Goal: Information Seeking & Learning: Compare options

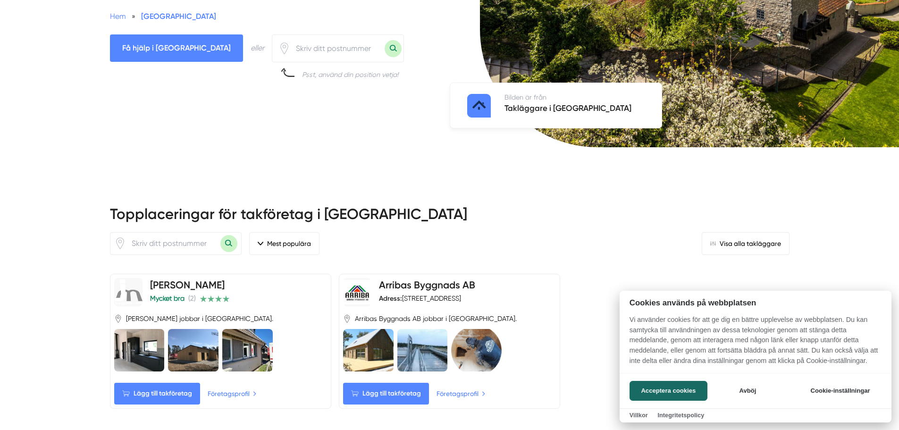
scroll to position [283, 0]
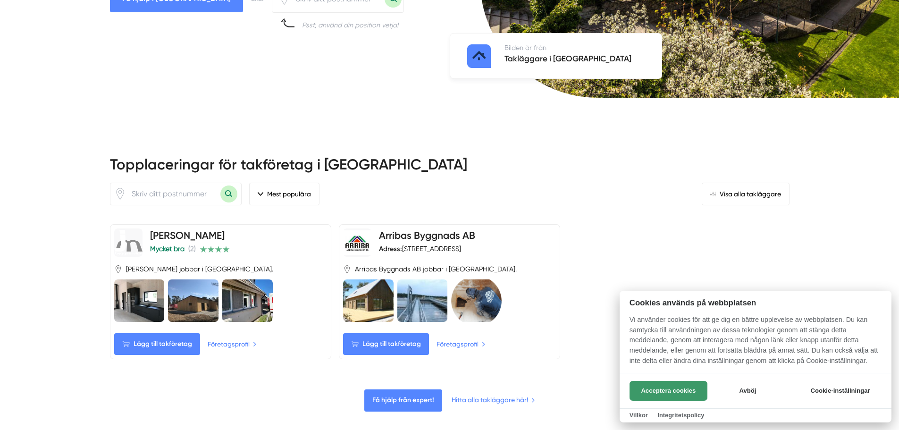
click at [653, 390] on button "Acceptera cookies" at bounding box center [669, 391] width 78 height 20
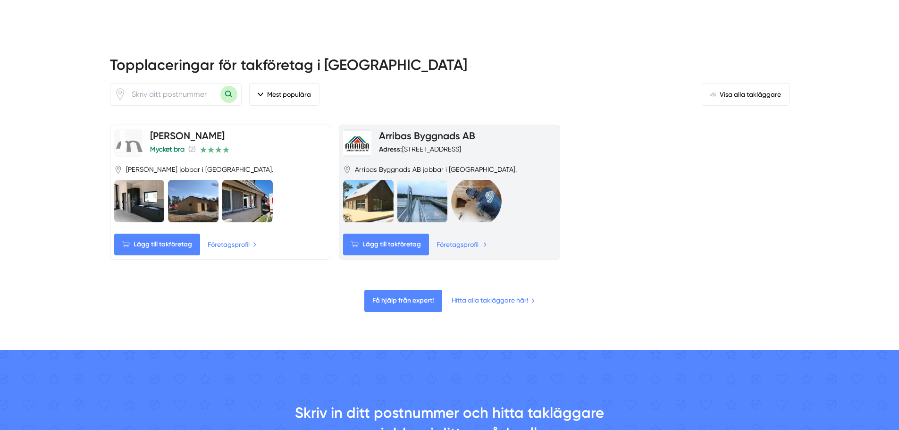
scroll to position [378, 0]
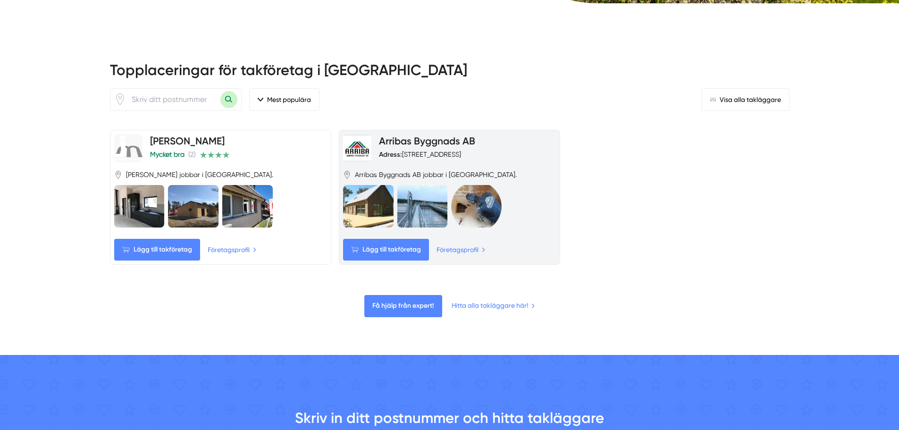
click at [420, 151] on div "Adress: Hantverksgatan 7 Box 1443, 621 25 VISBY" at bounding box center [420, 154] width 82 height 9
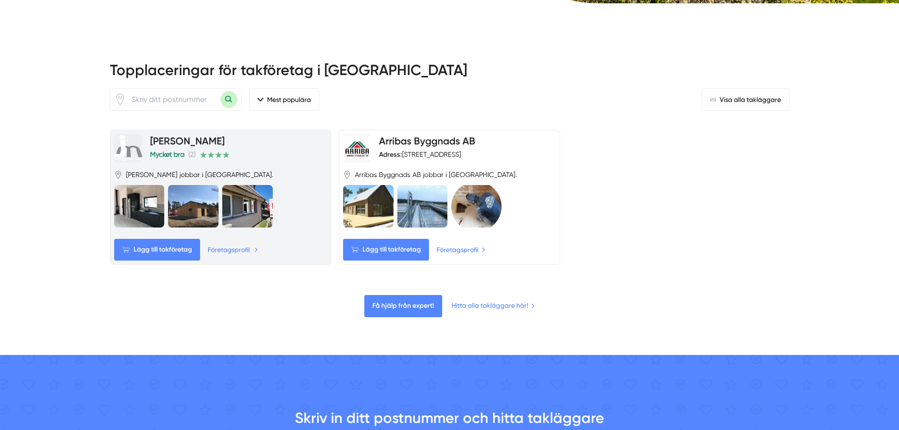
drag, startPoint x: 238, startPoint y: 252, endPoint x: 246, endPoint y: 252, distance: 8.0
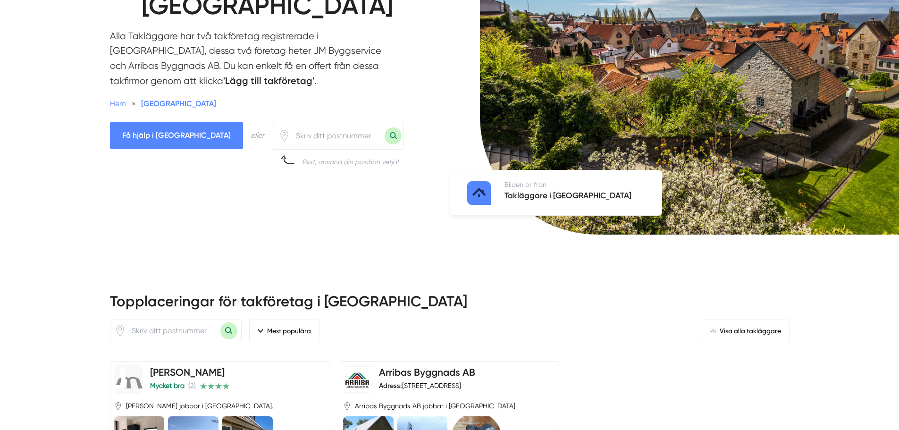
scroll to position [94, 0]
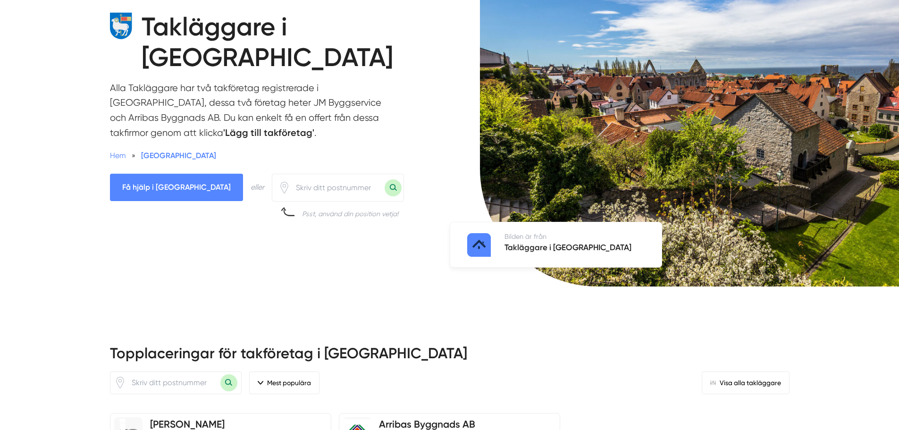
click at [290, 190] on input "number" at bounding box center [337, 188] width 94 height 22
click at [296, 187] on input "number" at bounding box center [337, 188] width 94 height 22
paste input "59333"
type input "59333"
click at [385, 188] on button "Sök med postnummer" at bounding box center [393, 187] width 17 height 17
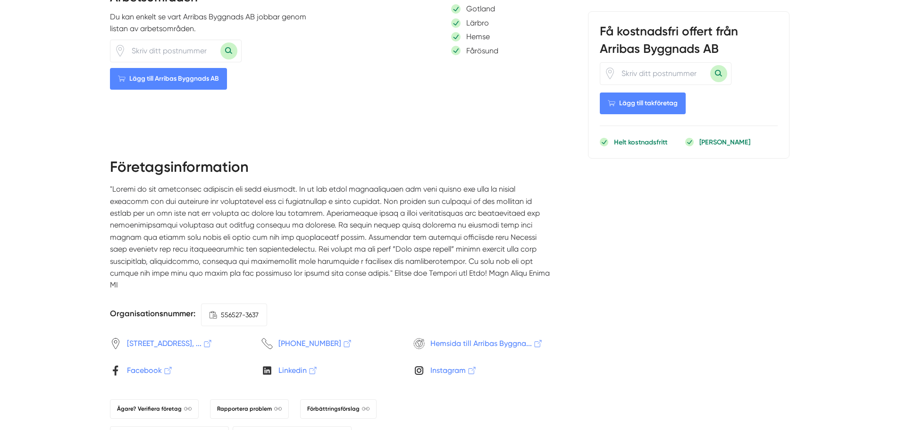
scroll to position [850, 0]
click at [245, 311] on span "556527-3637" at bounding box center [240, 316] width 38 height 10
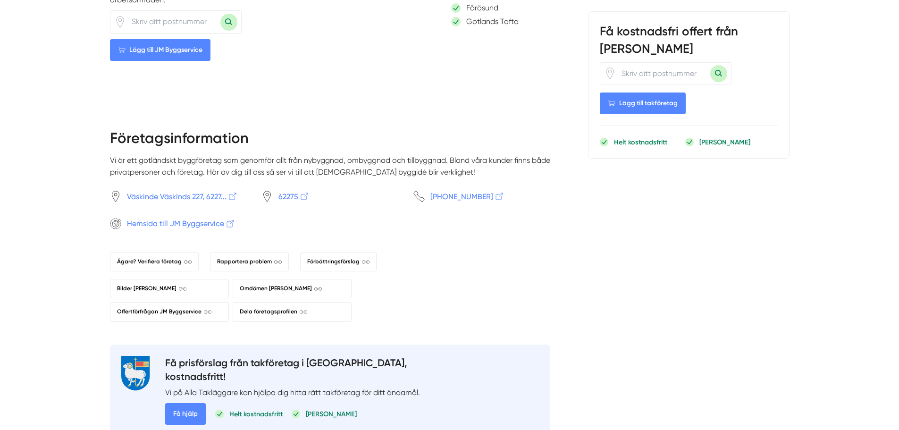
scroll to position [850, 0]
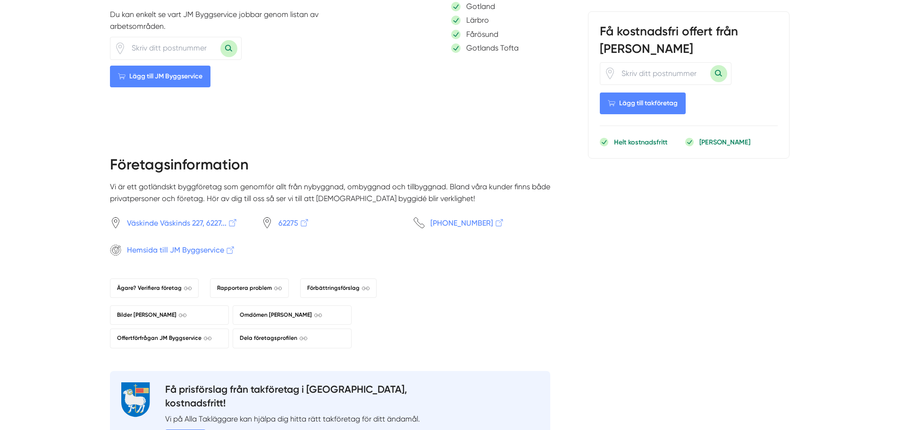
click at [178, 256] on span "Hemsida till JM Byggservice" at bounding box center [181, 250] width 109 height 12
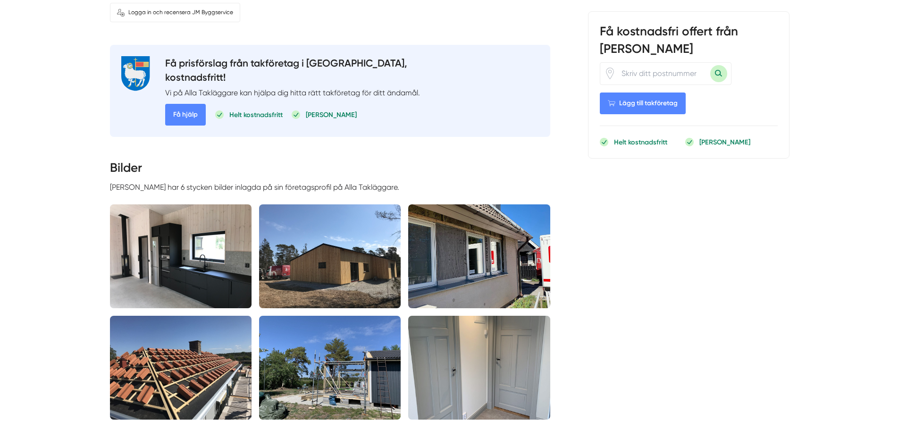
scroll to position [94, 0]
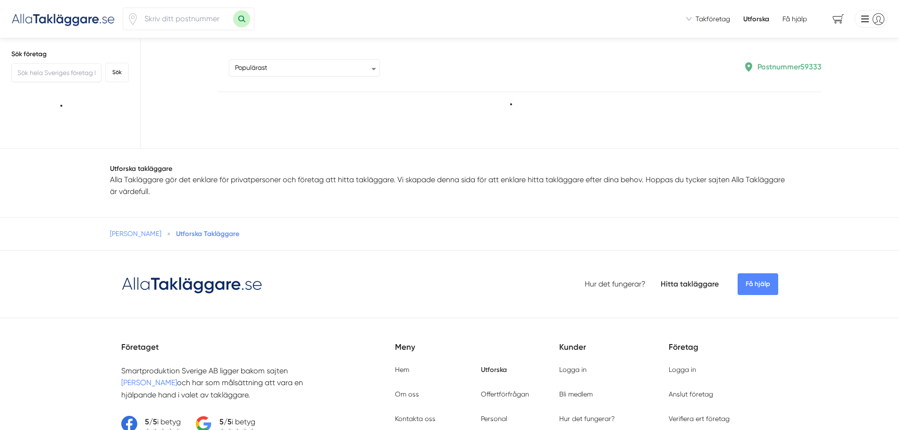
type input "59333"
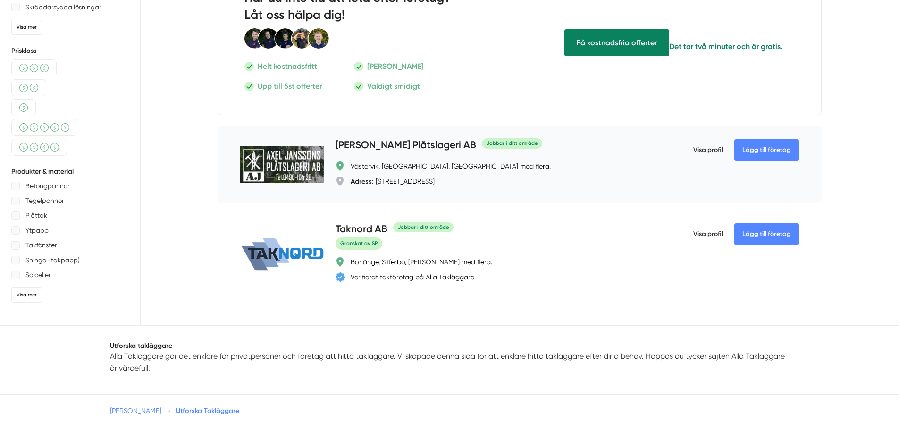
scroll to position [283, 0]
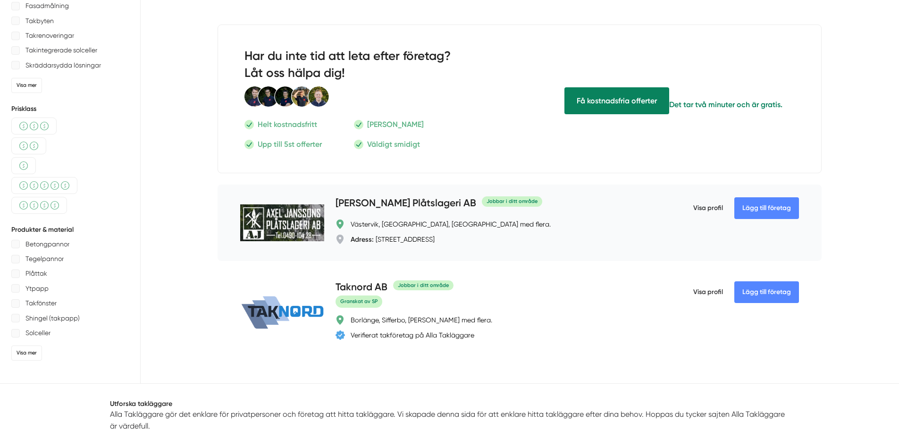
drag, startPoint x: 707, startPoint y: 211, endPoint x: 715, endPoint y: 229, distance: 19.2
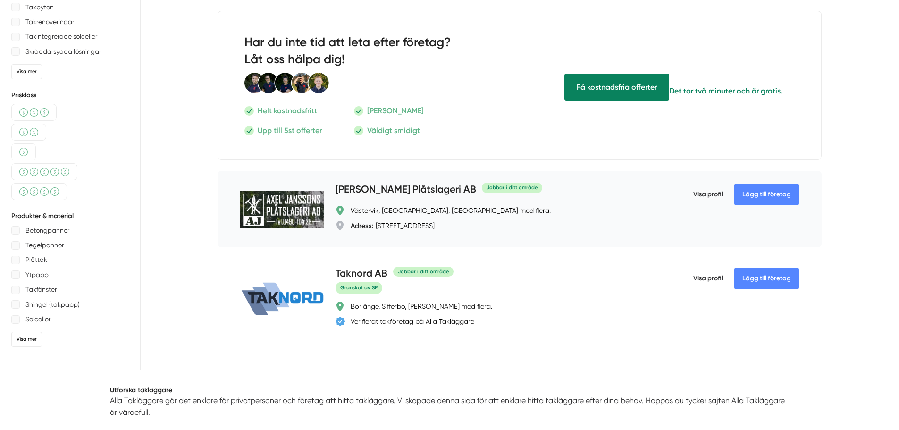
scroll to position [300, 0]
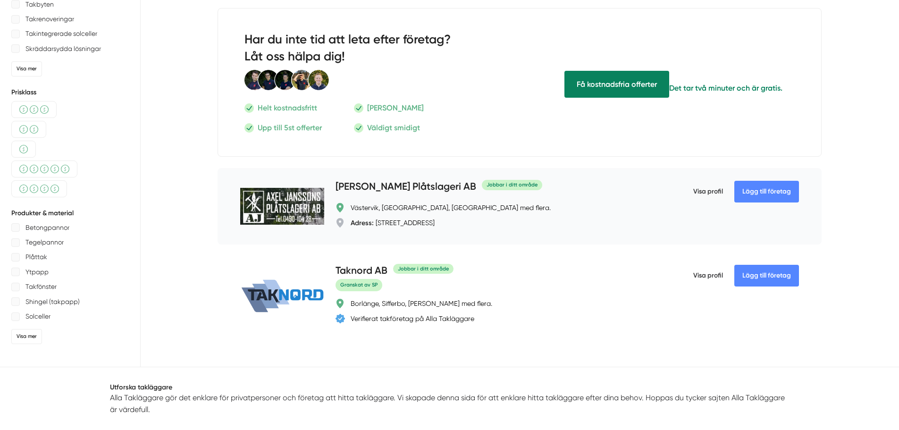
click at [710, 196] on span "Visa profil" at bounding box center [708, 191] width 30 height 25
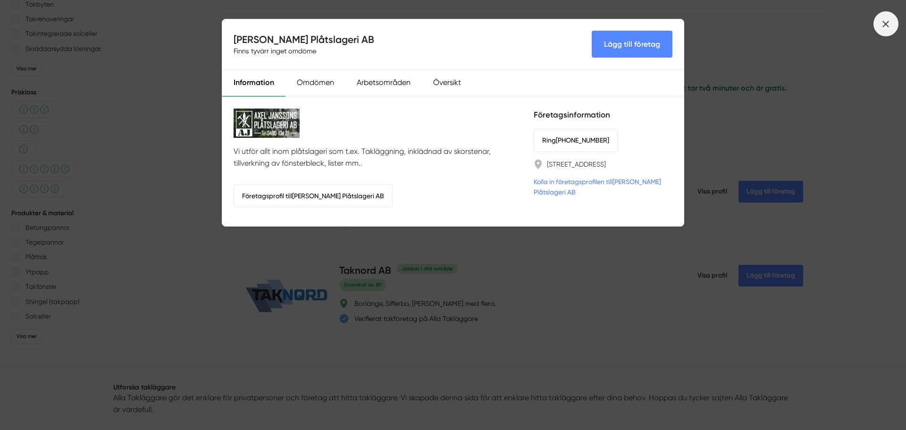
click at [889, 27] on icon at bounding box center [886, 24] width 10 height 10
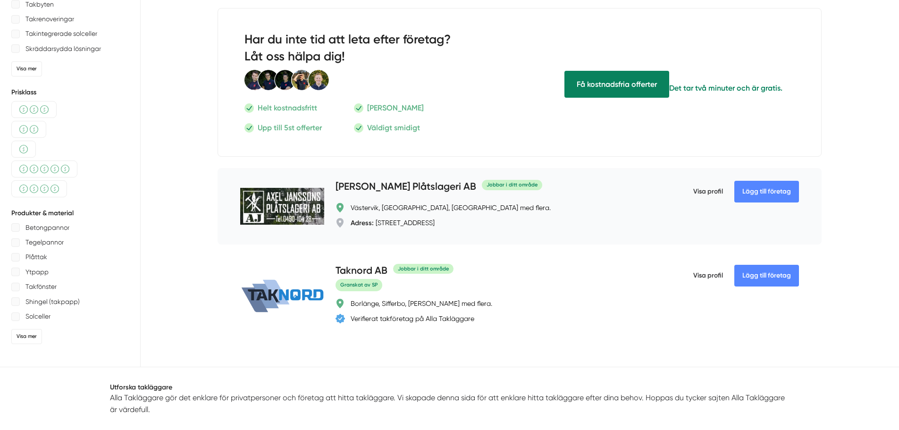
click at [705, 196] on span "Visa profil" at bounding box center [708, 191] width 30 height 25
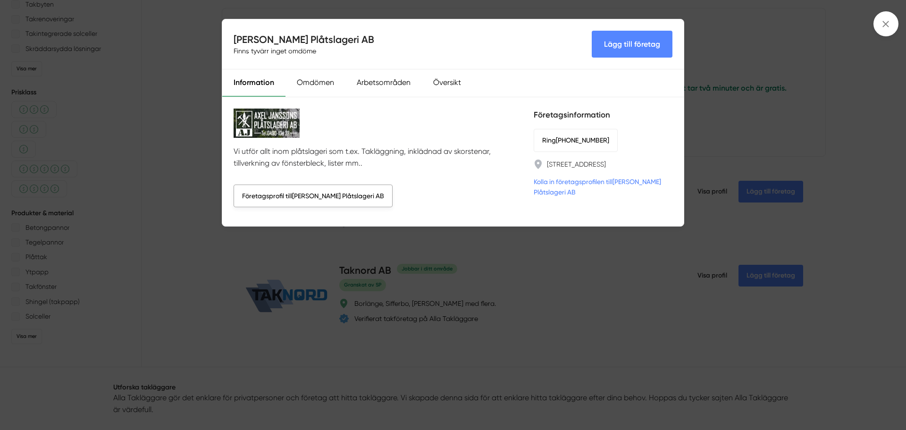
click at [326, 197] on link "Företagsprofil till Axel Janssons Plåtslageri AB" at bounding box center [313, 196] width 159 height 23
click at [765, 69] on div "Axel Janssons Plåtslageri AB Finns tyvärr inget omdöme Lägg till företag Inform…" at bounding box center [453, 215] width 906 height 430
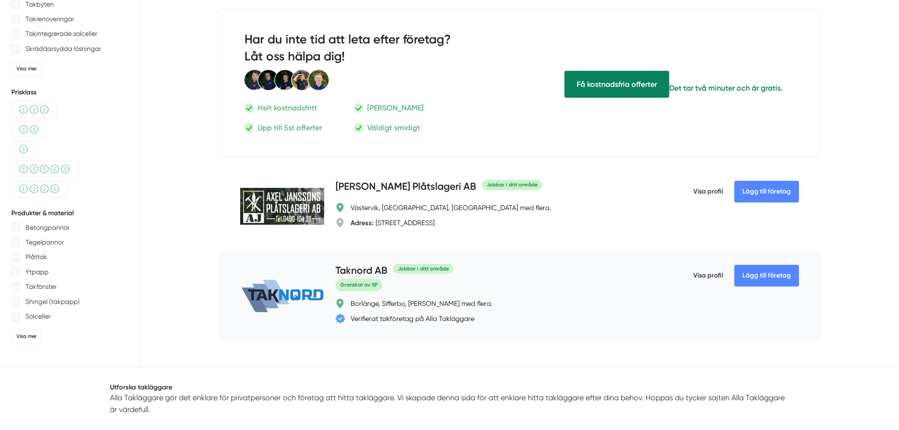
click at [703, 278] on span "Visa profil" at bounding box center [708, 275] width 30 height 25
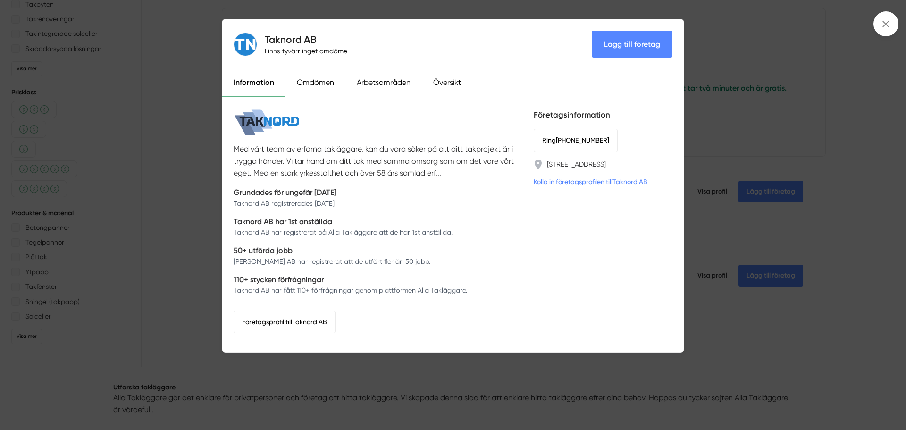
click at [131, 96] on div "Taknord AB Finns tyvärr inget omdöme Lägg till företag Information Omdömen Arbe…" at bounding box center [453, 215] width 906 height 430
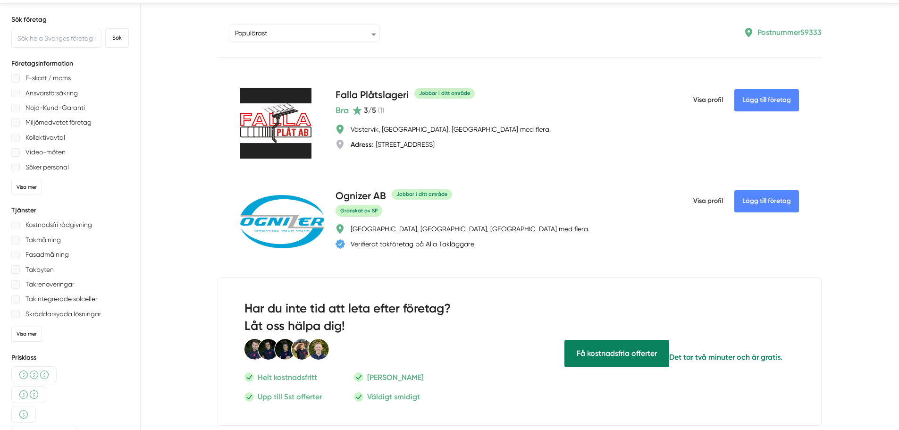
scroll to position [17, 0]
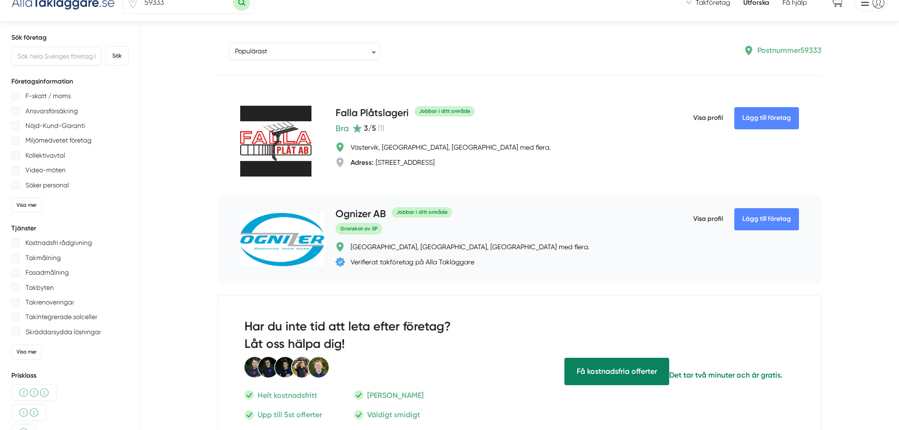
click at [708, 216] on span "Visa profil" at bounding box center [708, 219] width 30 height 25
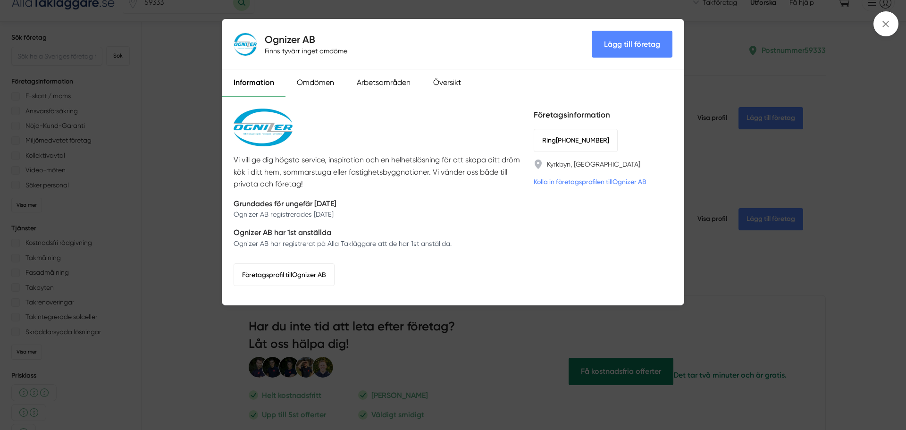
click at [163, 168] on div "Ognizer AB Finns tyvärr inget omdöme Lägg till företag Information Omdömen Arbe…" at bounding box center [453, 215] width 906 height 430
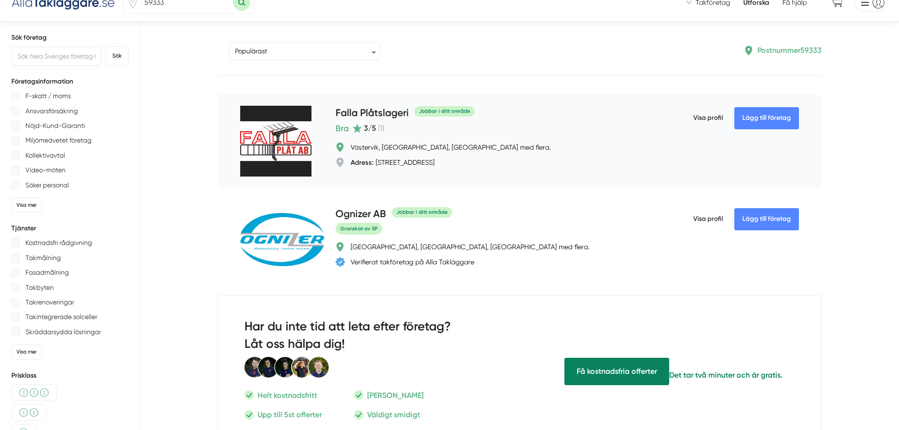
click at [706, 115] on span "Visa profil" at bounding box center [708, 118] width 30 height 25
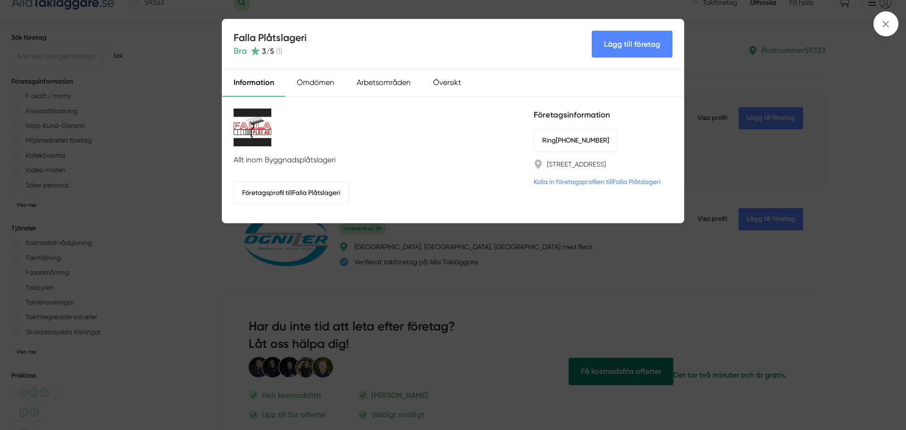
drag, startPoint x: 174, startPoint y: 164, endPoint x: 219, endPoint y: 183, distance: 49.3
click at [174, 164] on div "Falla Plåtslageri Bra 3 /5 ( 1 ) Lägg till företag Information Omdömen Arbetsom…" at bounding box center [453, 215] width 906 height 430
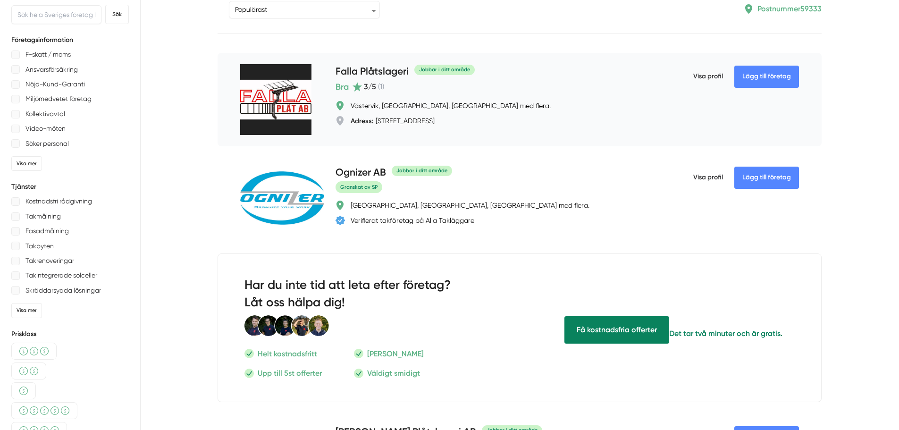
scroll to position [0, 0]
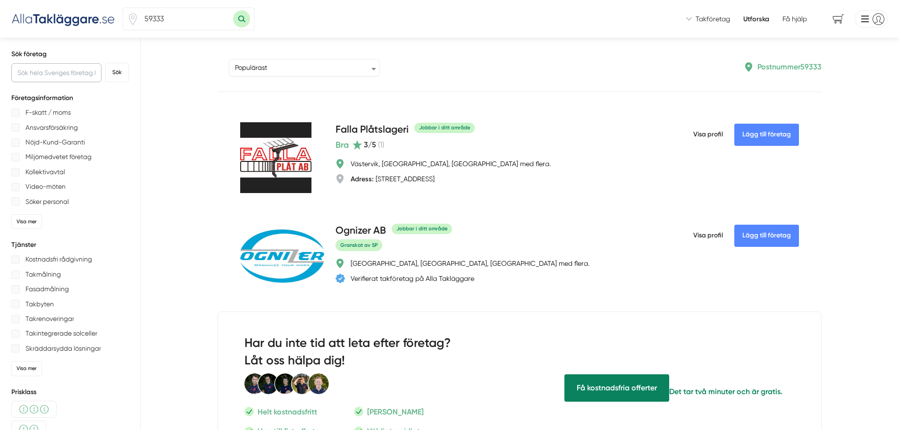
click at [56, 76] on input "text" at bounding box center [56, 72] width 90 height 19
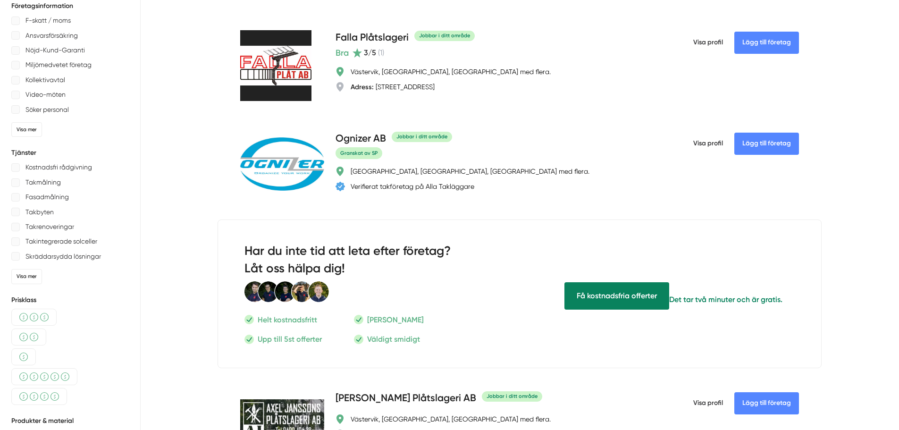
scroll to position [94, 0]
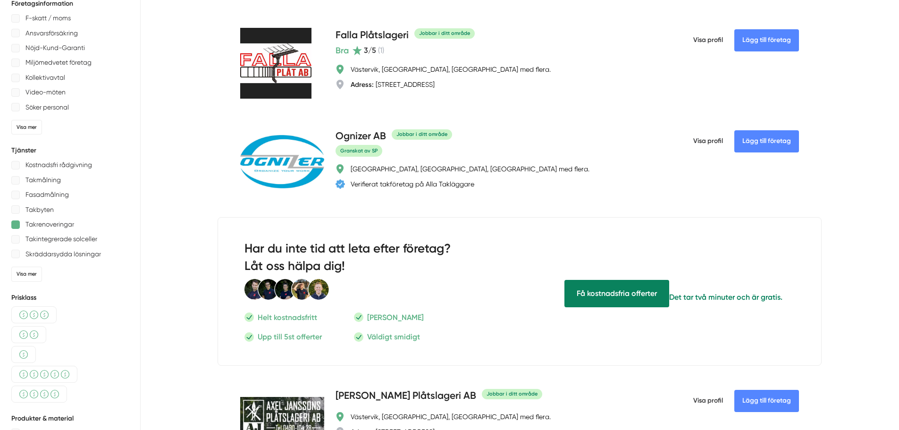
click at [17, 227] on div at bounding box center [15, 224] width 8 height 8
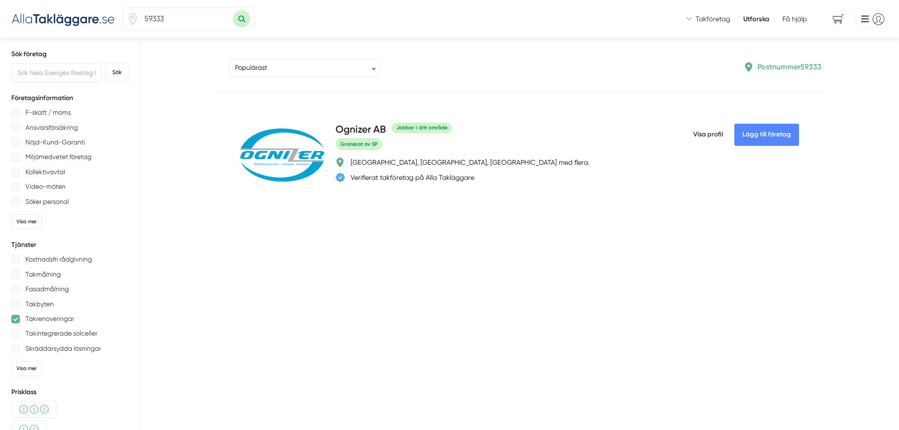
drag, startPoint x: 167, startPoint y: 20, endPoint x: 126, endPoint y: 20, distance: 41.5
click at [126, 20] on div "59333" at bounding box center [189, 19] width 132 height 23
click at [233, 10] on button "Sök med postnummer" at bounding box center [241, 18] width 17 height 17
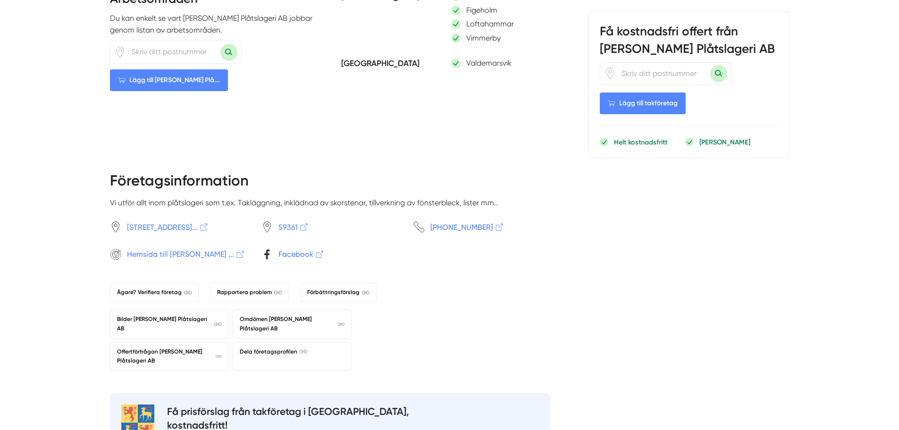
scroll to position [661, 0]
click at [158, 260] on span "Hemsida till Axel Janssons ..." at bounding box center [186, 254] width 118 height 12
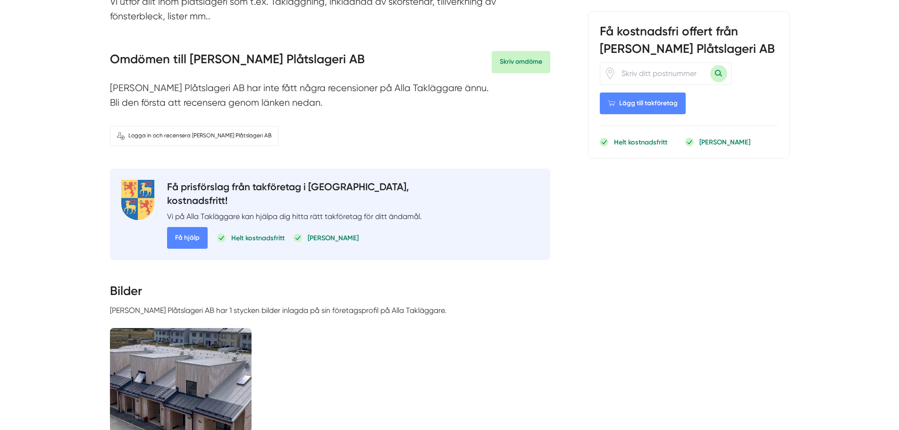
scroll to position [0, 0]
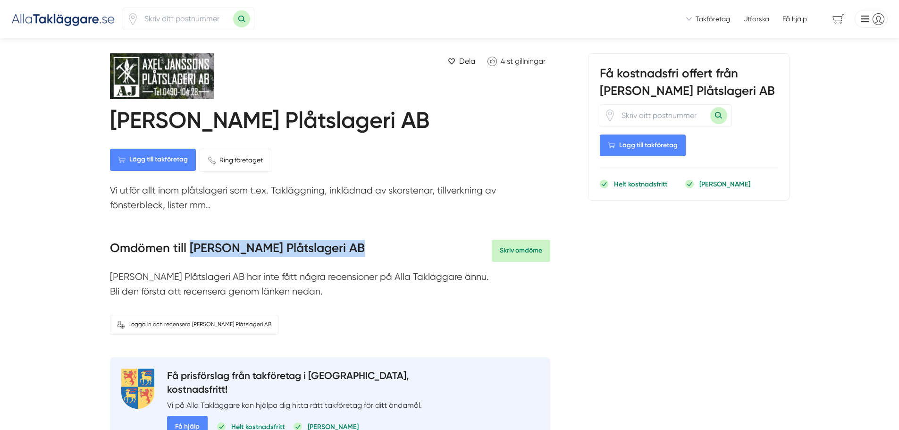
drag, startPoint x: 336, startPoint y: 244, endPoint x: 188, endPoint y: 244, distance: 147.2
click at [188, 244] on div "Omdömen till Axel Janssons Plåtslageri AB Skriv omdöme" at bounding box center [330, 251] width 440 height 22
copy h3 "Axel Janssons Plåtslageri AB"
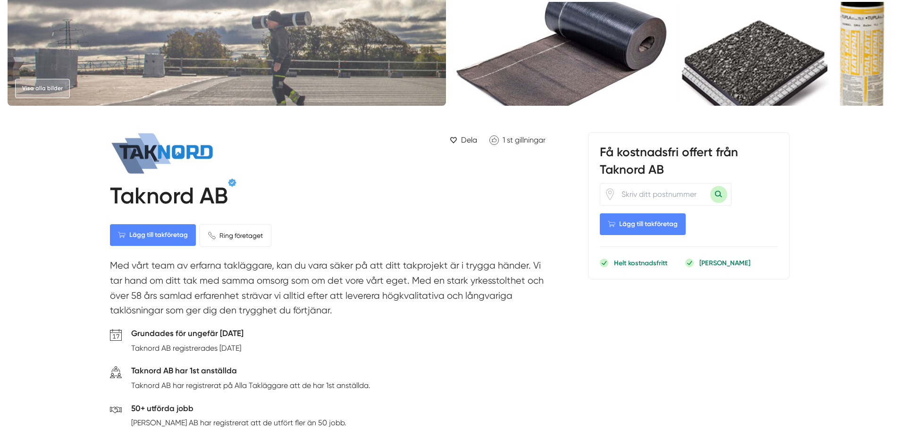
scroll to position [189, 0]
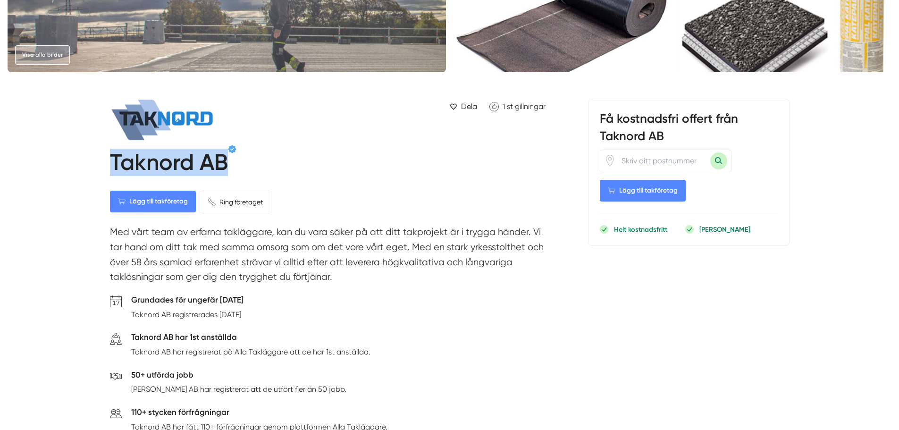
drag, startPoint x: 227, startPoint y: 158, endPoint x: 109, endPoint y: 163, distance: 119.0
copy h1 "Taknord AB"
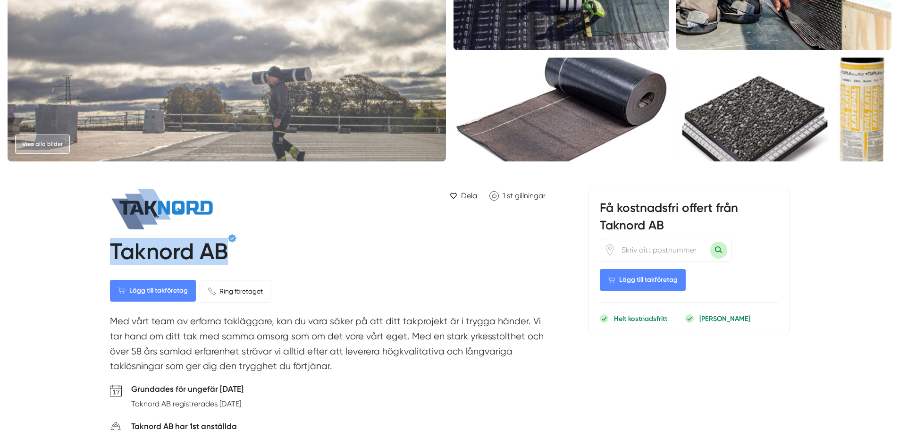
scroll to position [94, 0]
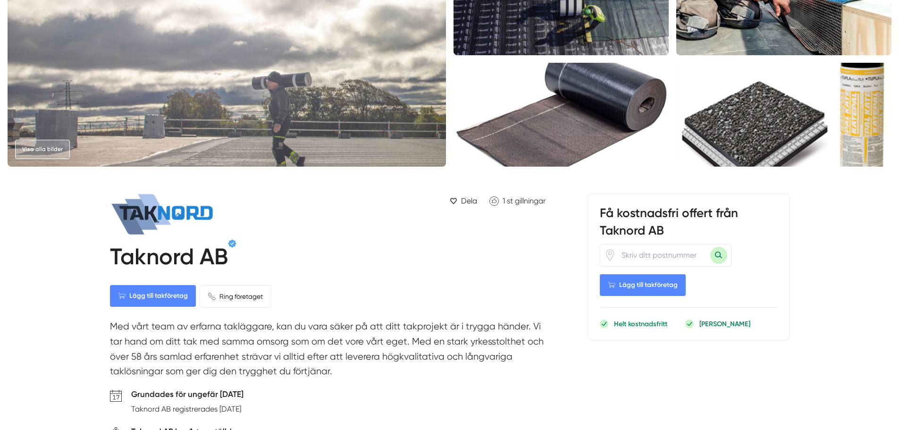
click at [314, 243] on div "Taknord AB" at bounding box center [330, 256] width 440 height 35
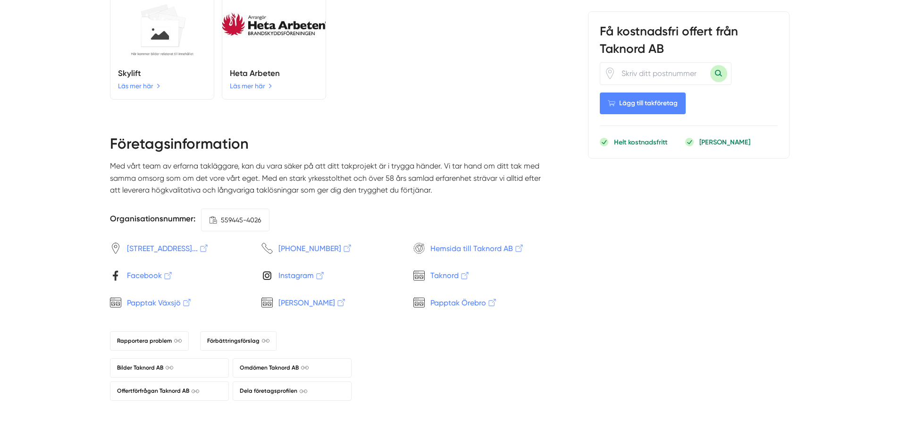
scroll to position [1793, 0]
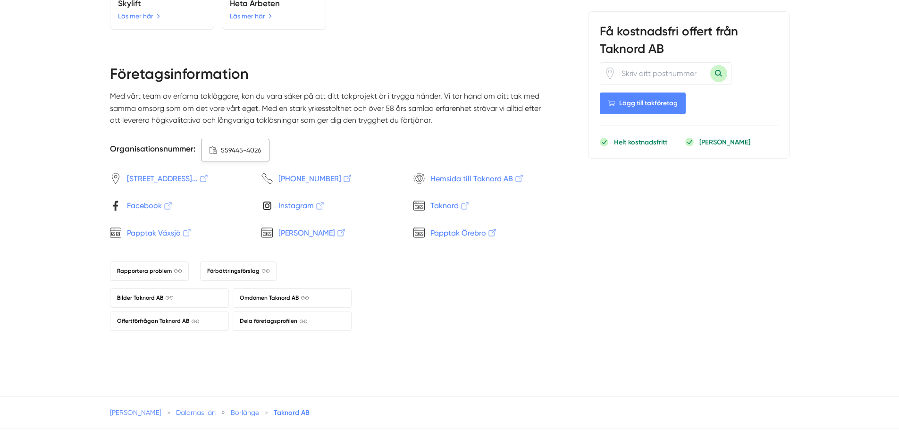
click at [258, 150] on span "559445-4026" at bounding box center [241, 150] width 40 height 10
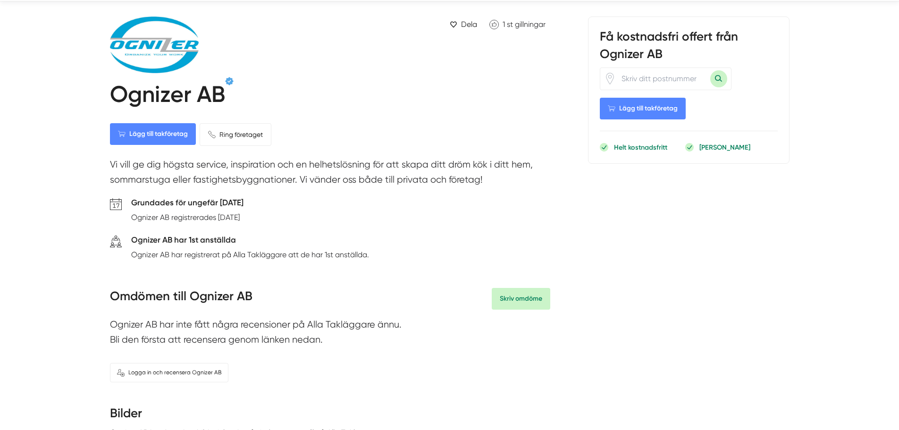
scroll to position [94, 0]
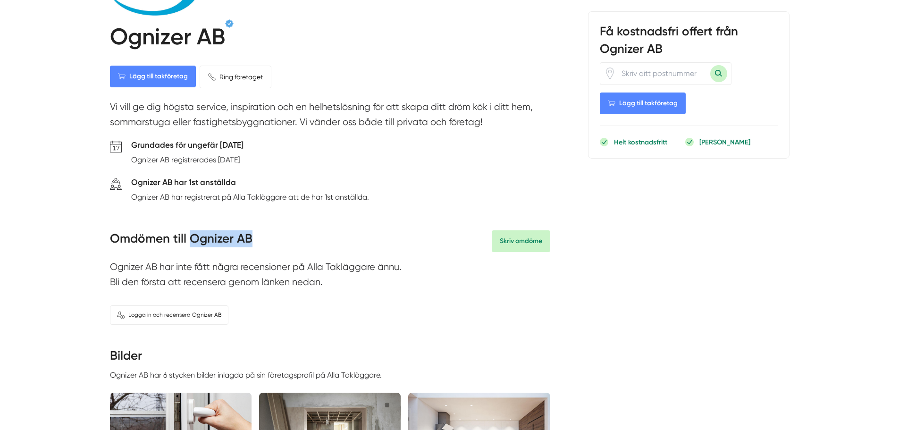
drag, startPoint x: 235, startPoint y: 243, endPoint x: 191, endPoint y: 240, distance: 43.5
click at [191, 240] on div "Omdömen till Ognizer AB Skriv omdöme" at bounding box center [330, 241] width 440 height 22
copy h3 "Ognizer AB"
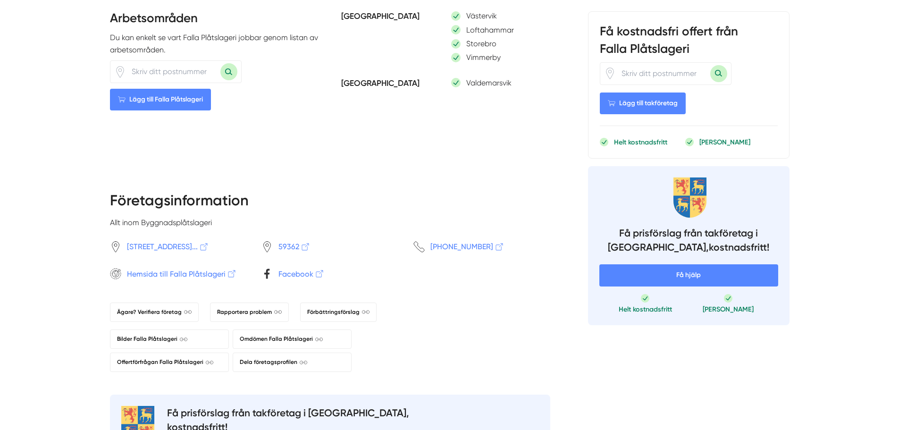
scroll to position [661, 0]
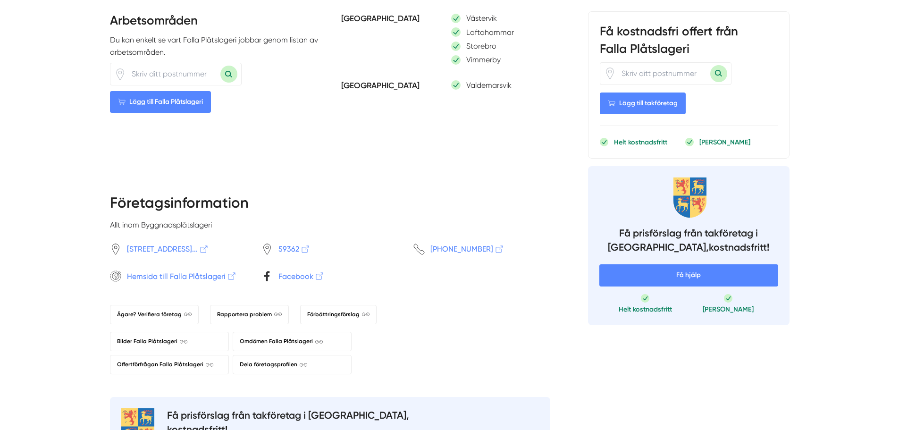
click at [173, 282] on span "Hemsida till Falla Plåtslageri" at bounding box center [182, 276] width 110 height 12
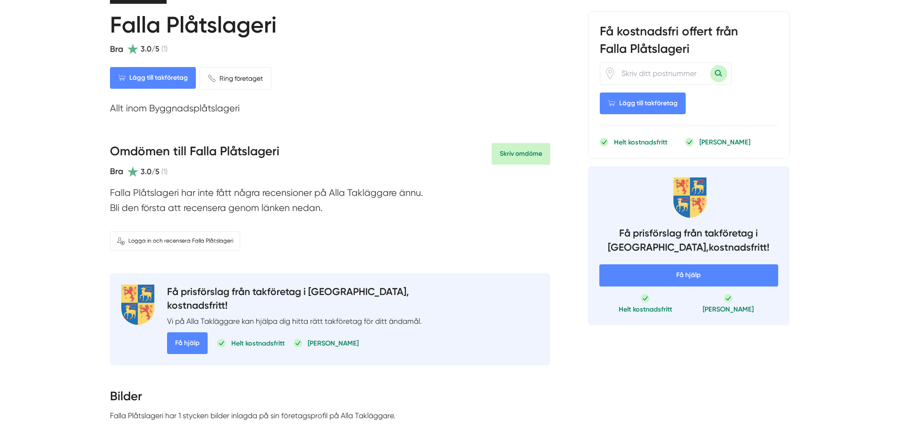
scroll to position [94, 0]
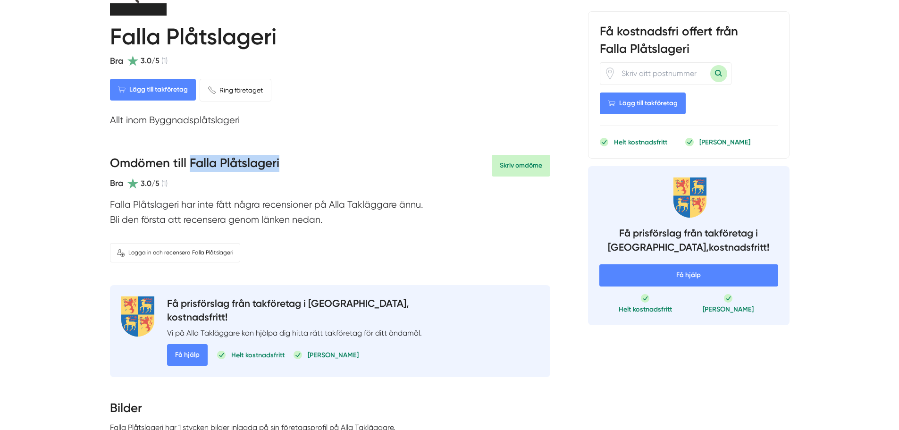
drag, startPoint x: 286, startPoint y: 166, endPoint x: 188, endPoint y: 163, distance: 98.2
click at [188, 163] on div "Omdömen till Falla Plåtslageri Bra 3.0/5 (1) Skriv omdöme" at bounding box center [330, 172] width 440 height 35
copy h3 "Falla Plåtslageri"
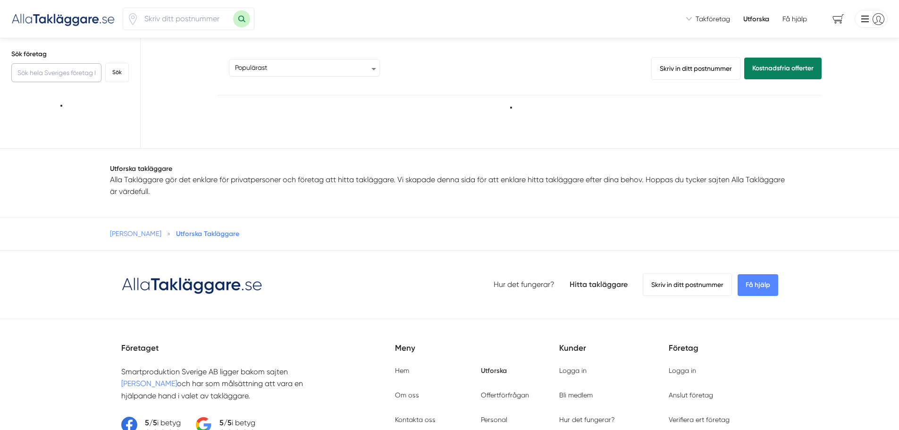
click at [70, 73] on input "text" at bounding box center [56, 72] width 90 height 19
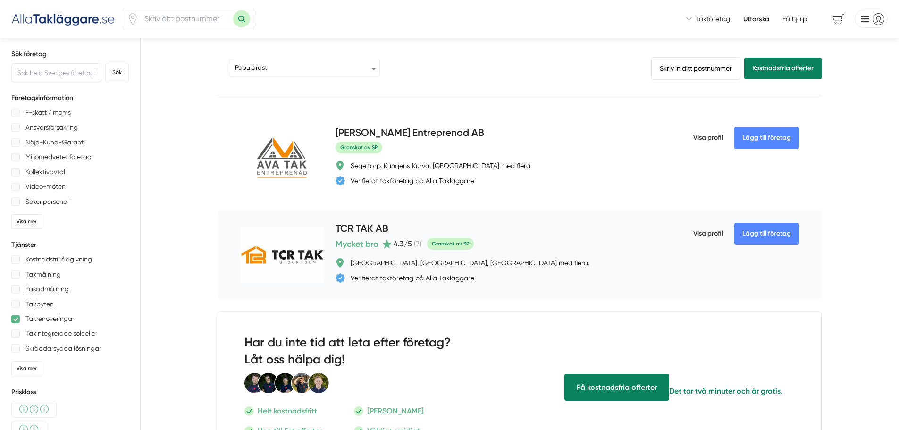
click at [705, 231] on span "Visa profil" at bounding box center [708, 233] width 30 height 25
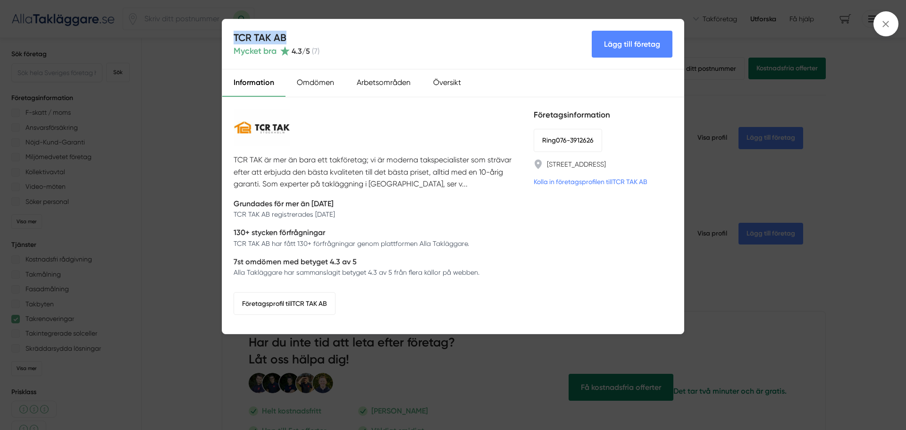
drag, startPoint x: 245, startPoint y: 38, endPoint x: 227, endPoint y: 38, distance: 18.4
click at [227, 38] on div "TCR TAK AB Mycket bra 4.3 /5 ( 7 ) Lägg till företag" at bounding box center [453, 44] width 462 height 50
copy h4 "TCR TAK AB"
click at [189, 202] on div "TCR TAK AB Mycket bra 4.3 /5 ( 7 ) Lägg till företag Information Omdömen Arbets…" at bounding box center [453, 215] width 906 height 430
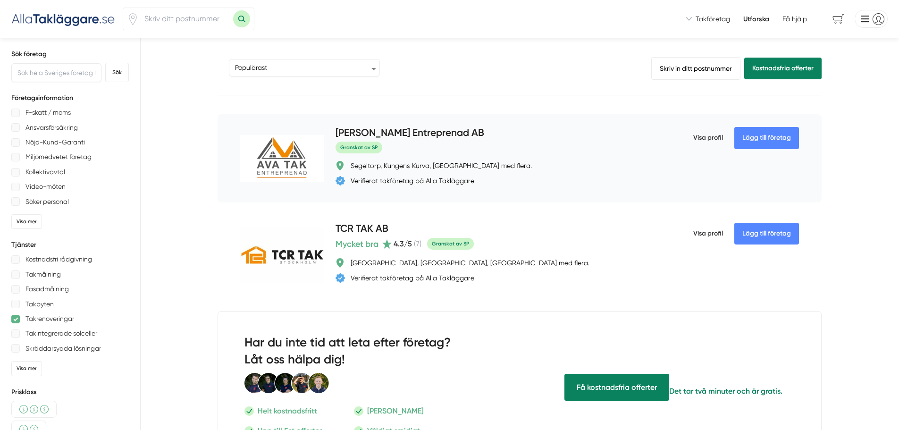
click at [710, 133] on span "Visa profil" at bounding box center [708, 138] width 30 height 25
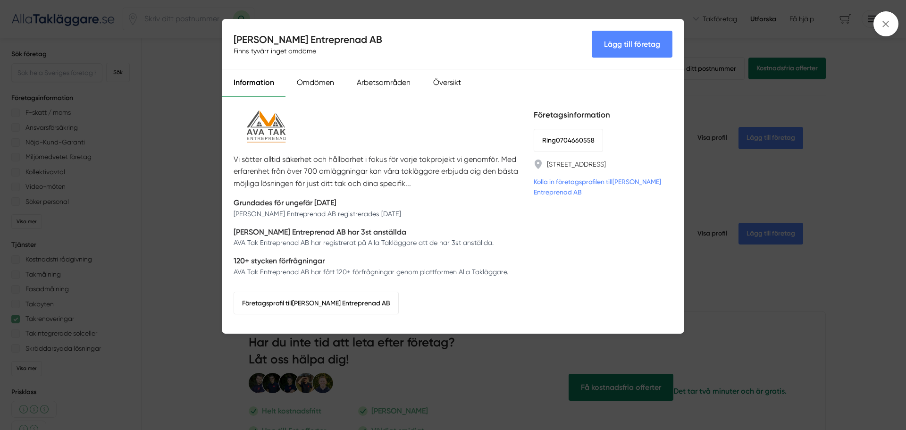
click at [177, 149] on div "AVA Tak Entreprenad AB Finns tyvärr inget omdöme Lägg till företag Information …" at bounding box center [453, 215] width 906 height 430
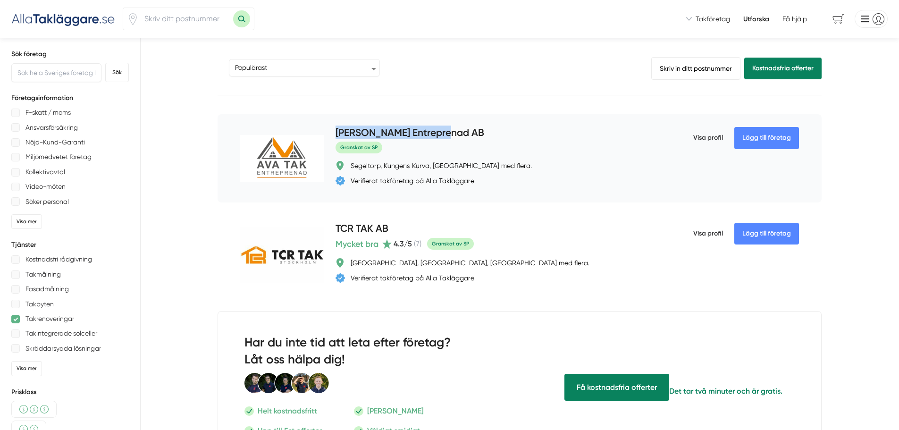
drag, startPoint x: 426, startPoint y: 131, endPoint x: 331, endPoint y: 131, distance: 94.9
click at [331, 131] on div "Lägg till företag AVA Tak Entreprenad AB Granskat av SP Segeltorp, Kungens Kurv…" at bounding box center [520, 158] width 604 height 88
copy h4 "AVA Tak Entreprenad AB"
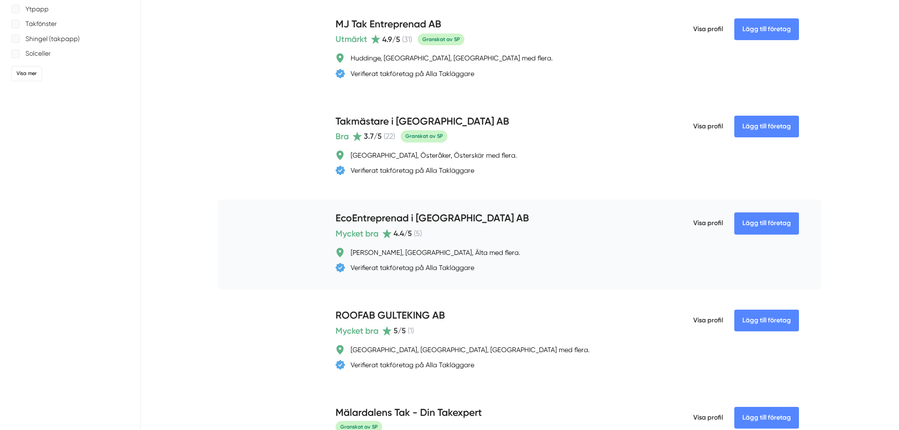
scroll to position [566, 0]
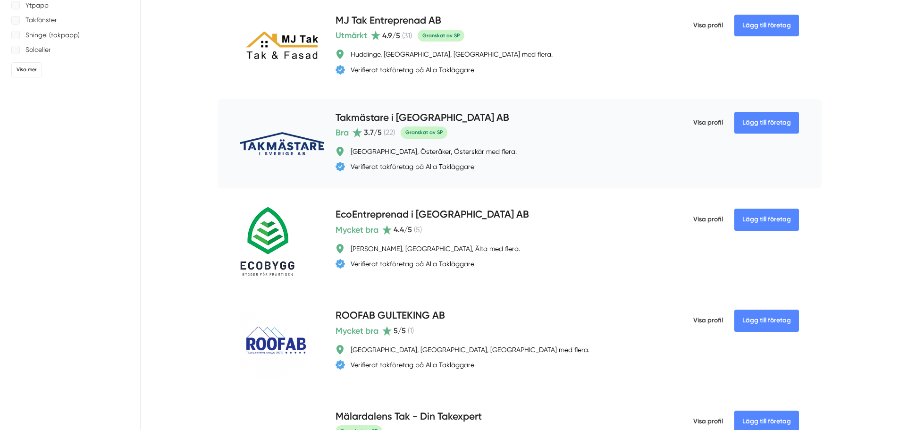
click at [414, 116] on h4 "Takmästare i Sverige AB" at bounding box center [423, 118] width 174 height 16
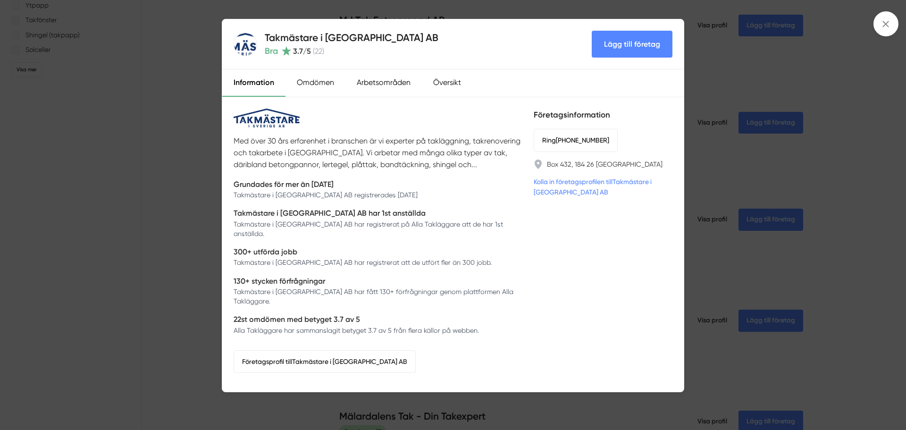
click at [708, 59] on div "Takmästare i Sverige AB Bra 3.7 /5 ( 22 ) Lägg till företag Information Omdömen…" at bounding box center [453, 215] width 906 height 430
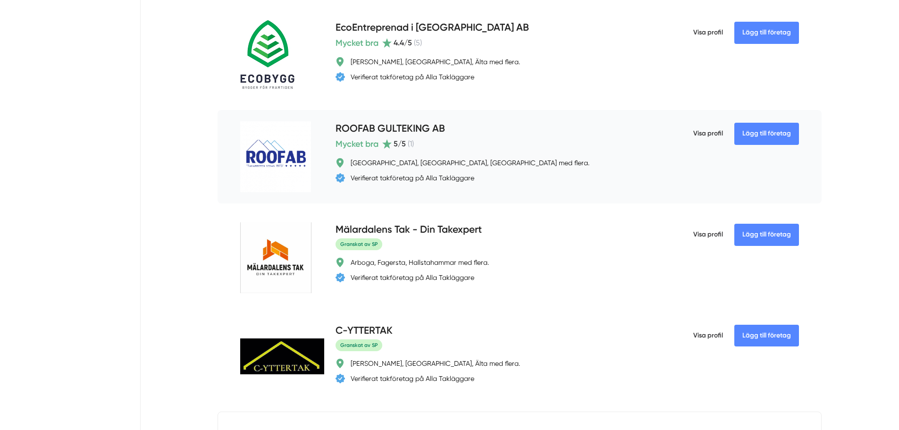
scroll to position [755, 0]
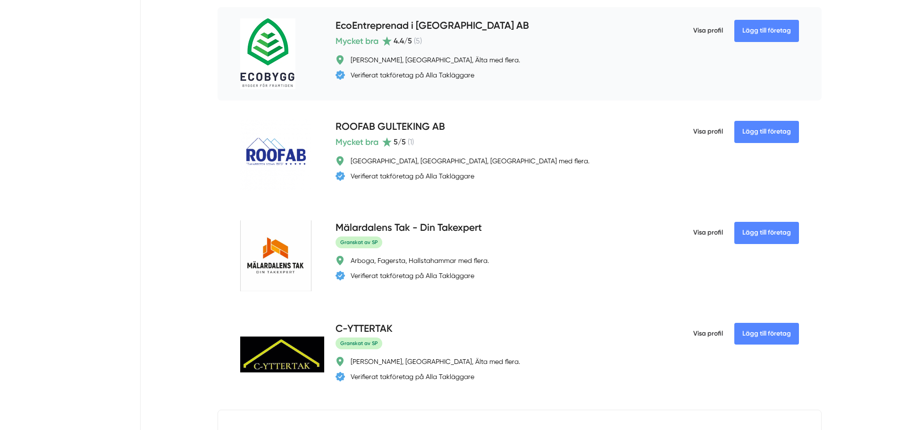
click at [419, 31] on h4 "EcoEntreprenad i Stockholm AB" at bounding box center [432, 26] width 193 height 16
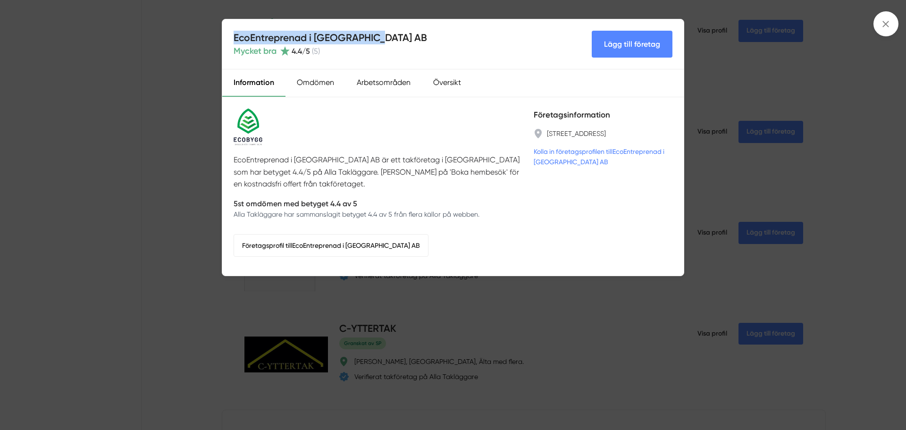
drag, startPoint x: 365, startPoint y: 38, endPoint x: 231, endPoint y: 32, distance: 134.2
click at [231, 32] on div "EcoEntreprenad i Stockholm AB Mycket bra 4.4 /5 ( 5 ) Lägg till företag" at bounding box center [453, 44] width 462 height 50
copy h4 "EcoEntreprenad i Stockholm AB"
click at [177, 205] on div "EcoEntreprenad i Stockholm AB Mycket bra 4.4 /5 ( 5 ) Lägg till företag Informa…" at bounding box center [453, 215] width 906 height 430
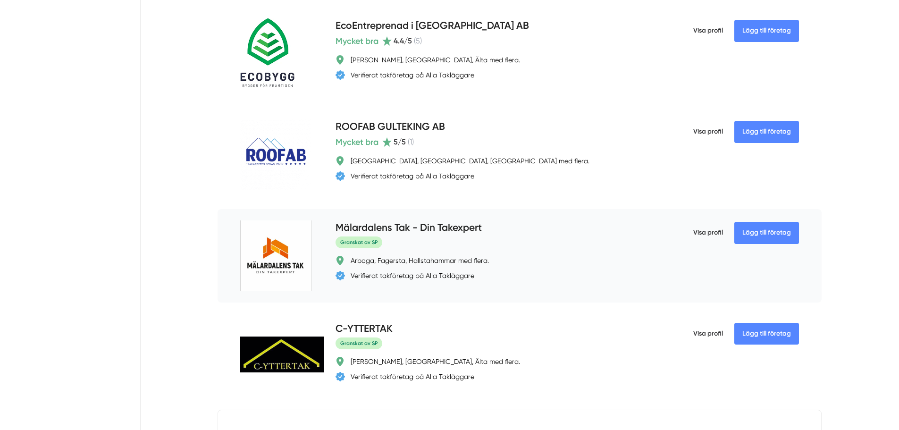
click at [709, 229] on span "Visa profil" at bounding box center [708, 232] width 30 height 25
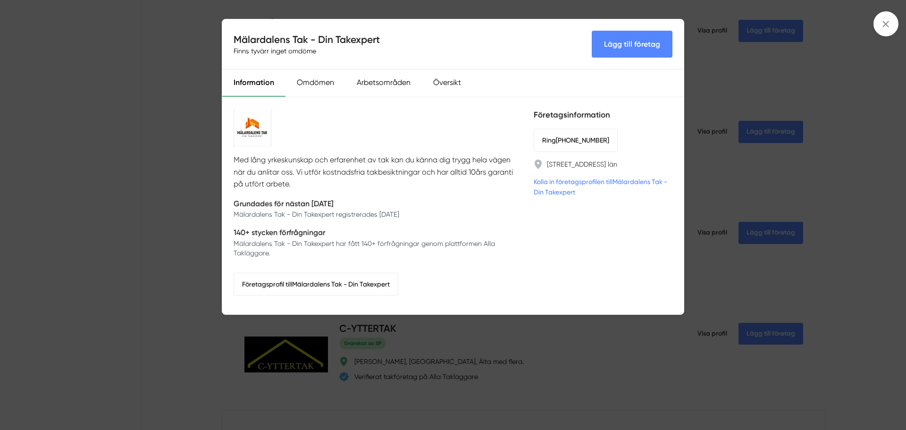
click at [117, 219] on div "Mälardalens Tak - Din Takexpert Finns tyvärr inget omdöme Lägg till företag Inf…" at bounding box center [453, 215] width 906 height 430
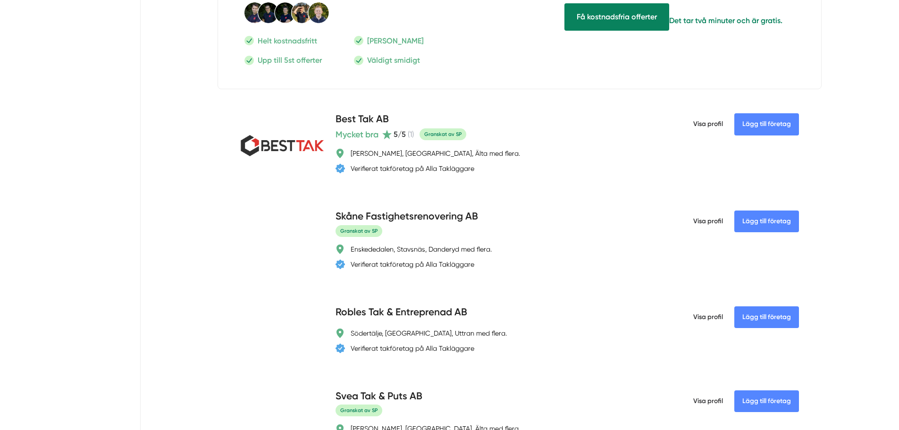
scroll to position [1227, 0]
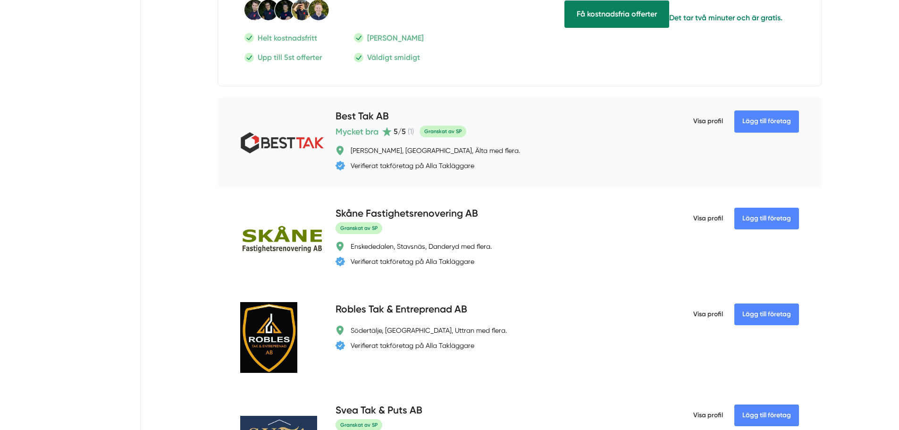
click at [697, 121] on span "Visa profil" at bounding box center [708, 121] width 30 height 25
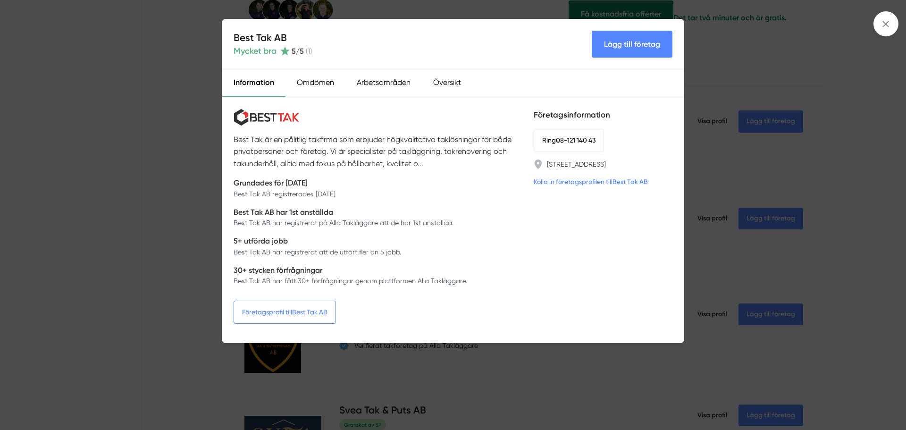
drag, startPoint x: 282, startPoint y: 305, endPoint x: 347, endPoint y: 184, distance: 137.3
click at [159, 194] on div "Best Tak AB Mycket bra 5 /5 ( 1 ) Lägg till företag Information Omdömen Arbetso…" at bounding box center [453, 215] width 906 height 430
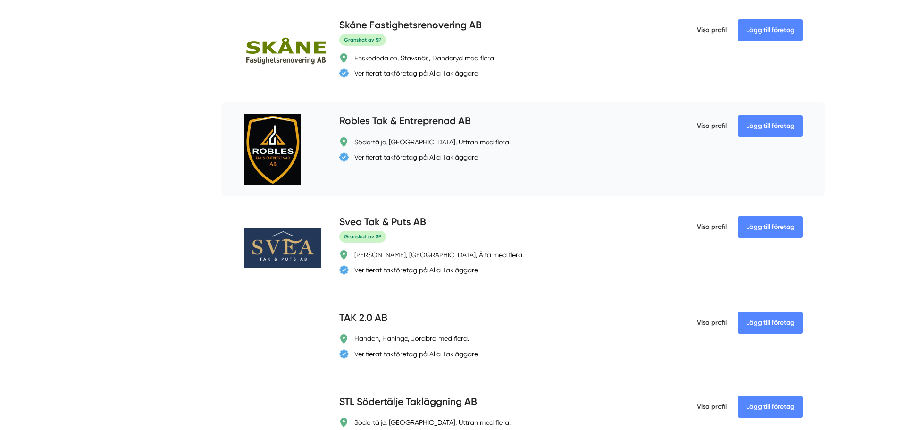
scroll to position [1416, 0]
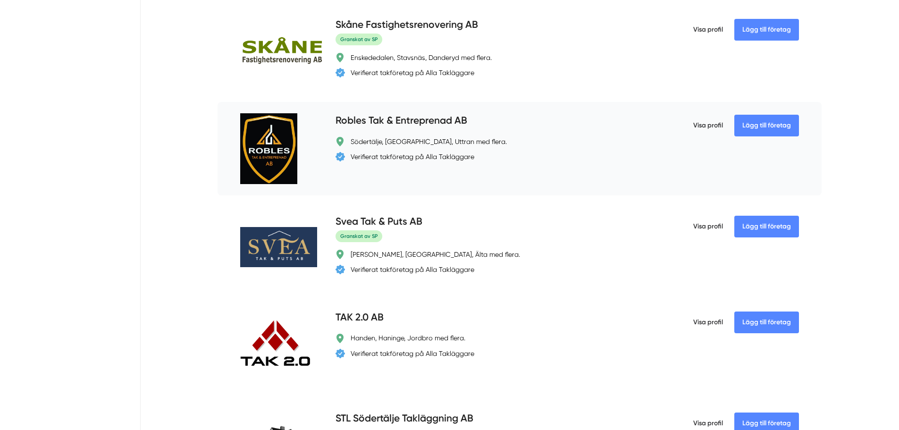
click at [414, 123] on h4 "Robles Tak & Entreprenad AB" at bounding box center [402, 121] width 132 height 16
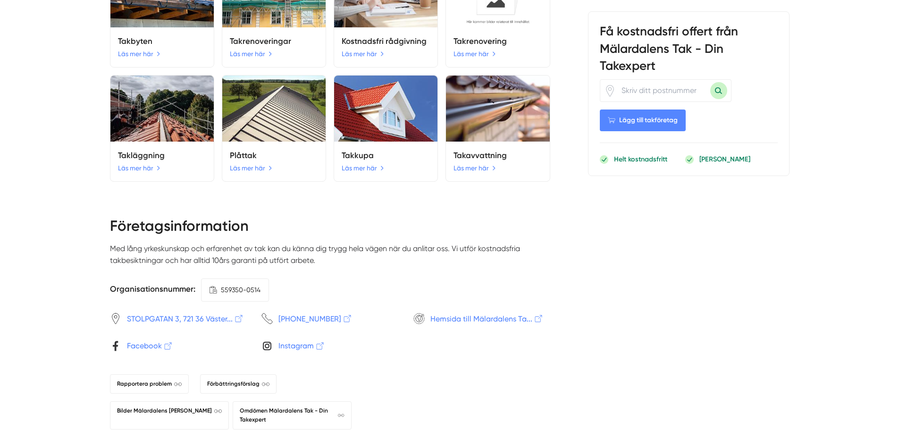
scroll to position [1321, 0]
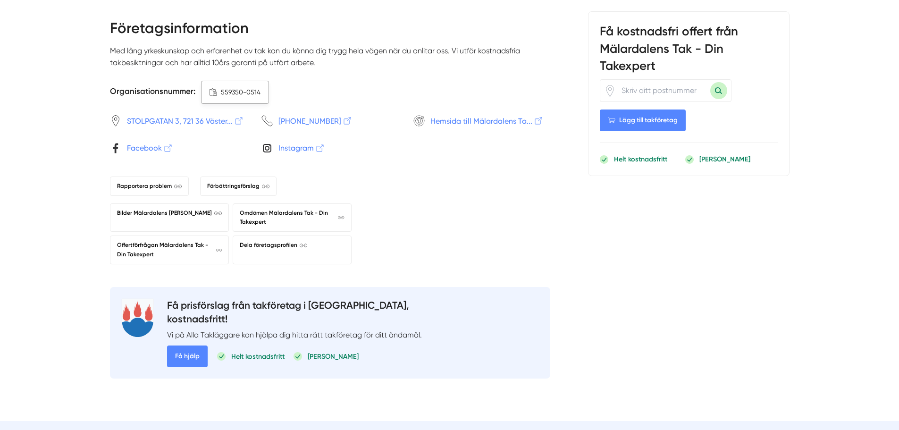
click at [246, 98] on span ".a{fill:none;stroke-linecap:round;stroke-linejoin:round;} Kopiera 559350-0514" at bounding box center [235, 92] width 68 height 23
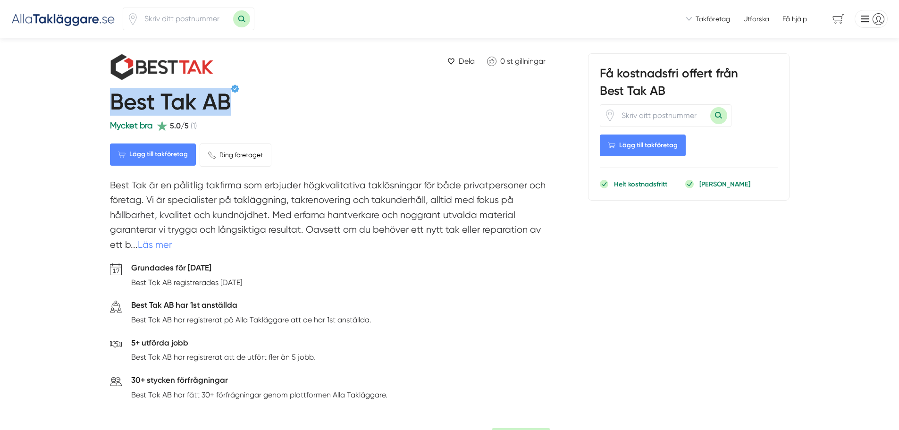
drag, startPoint x: 235, startPoint y: 101, endPoint x: 102, endPoint y: 101, distance: 132.1
copy h1 "Best Tak AB"
click at [160, 245] on link "Läs mer" at bounding box center [155, 244] width 34 height 11
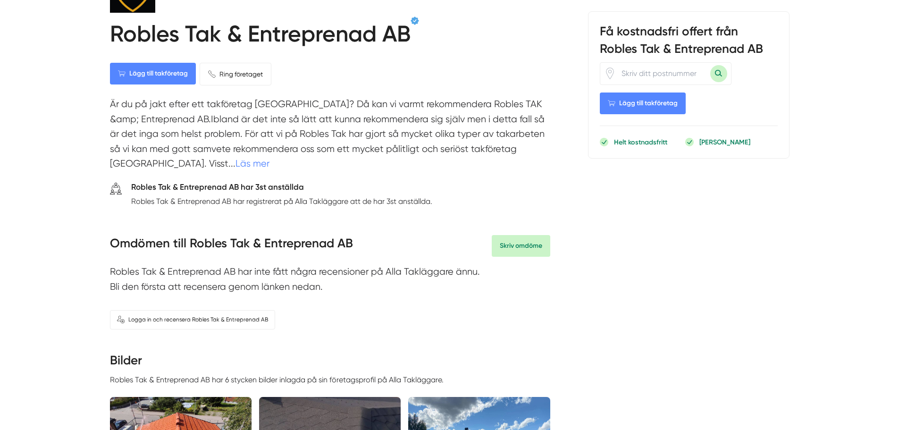
scroll to position [95, 0]
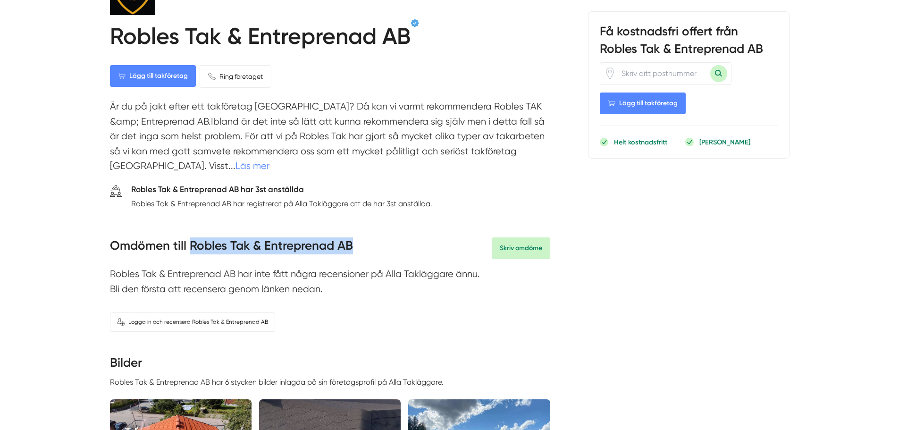
drag, startPoint x: 359, startPoint y: 245, endPoint x: 189, endPoint y: 246, distance: 170.4
click at [189, 246] on div "Omdömen till Robles Tak & Entreprenad AB Skriv omdöme" at bounding box center [330, 248] width 440 height 22
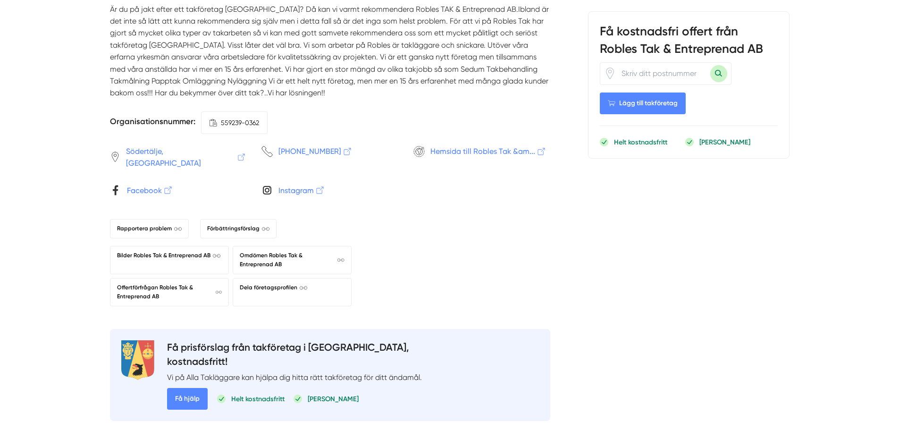
scroll to position [1510, 0]
click at [246, 129] on span "559239-0362" at bounding box center [240, 124] width 38 height 10
